Goal: Navigation & Orientation: Find specific page/section

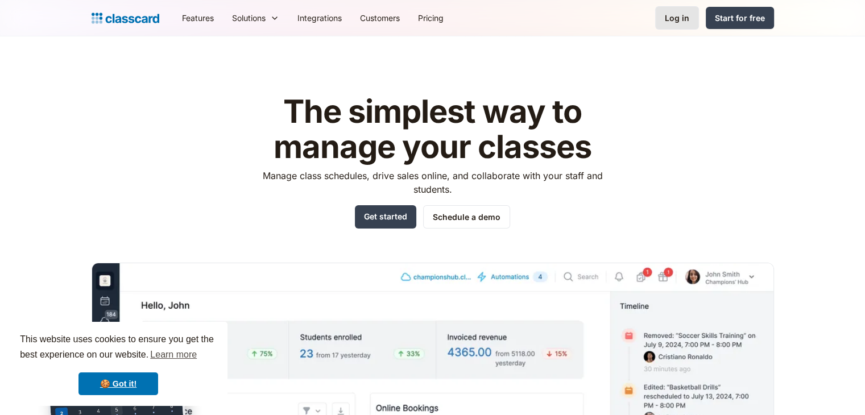
click at [680, 23] on div "Log in" at bounding box center [677, 18] width 24 height 12
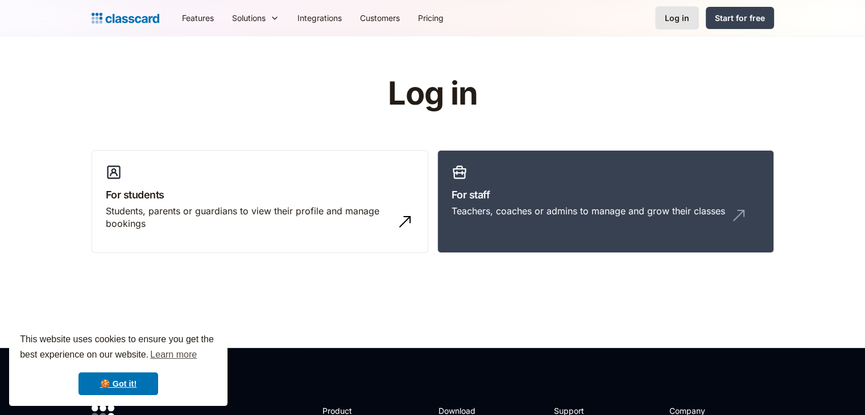
click at [668, 25] on link "Log in" at bounding box center [677, 17] width 44 height 23
click at [675, 16] on div "Log in" at bounding box center [677, 18] width 24 height 12
click at [473, 196] on h3 "For staff" at bounding box center [606, 194] width 308 height 15
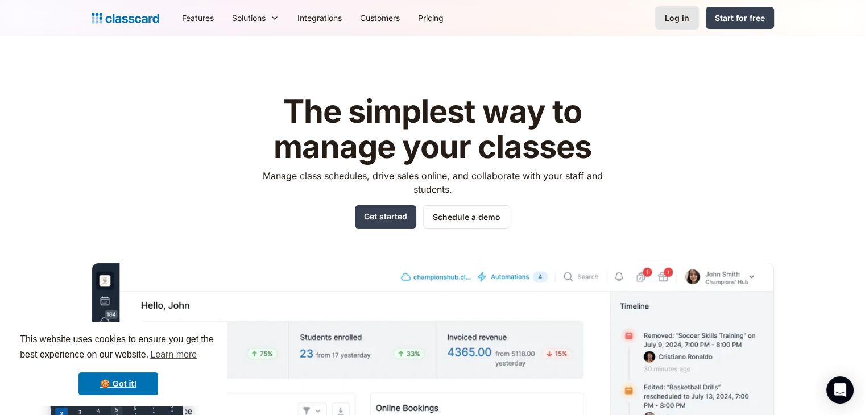
click at [683, 23] on div "Log in" at bounding box center [677, 18] width 24 height 12
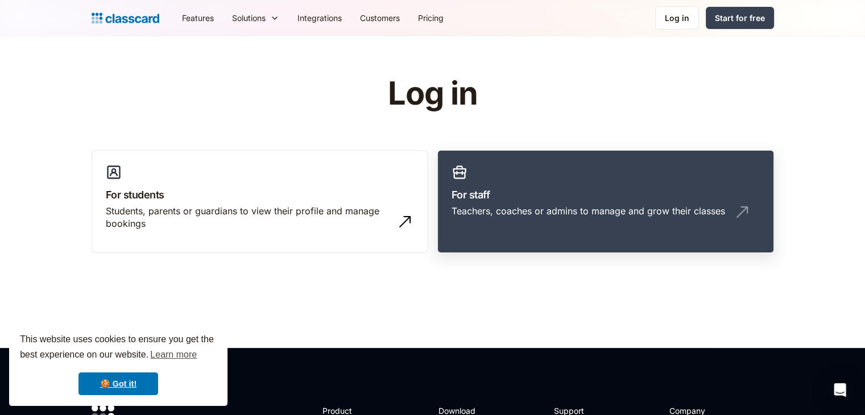
click at [472, 211] on div "Teachers, coaches or admins to manage and grow their classes" at bounding box center [589, 211] width 274 height 13
